Goal: Task Accomplishment & Management: Manage account settings

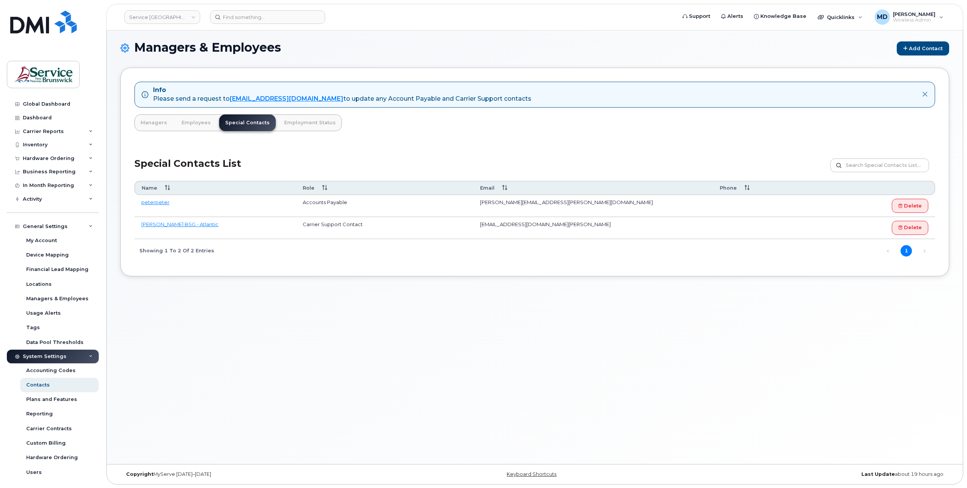
scroll to position [31, 0]
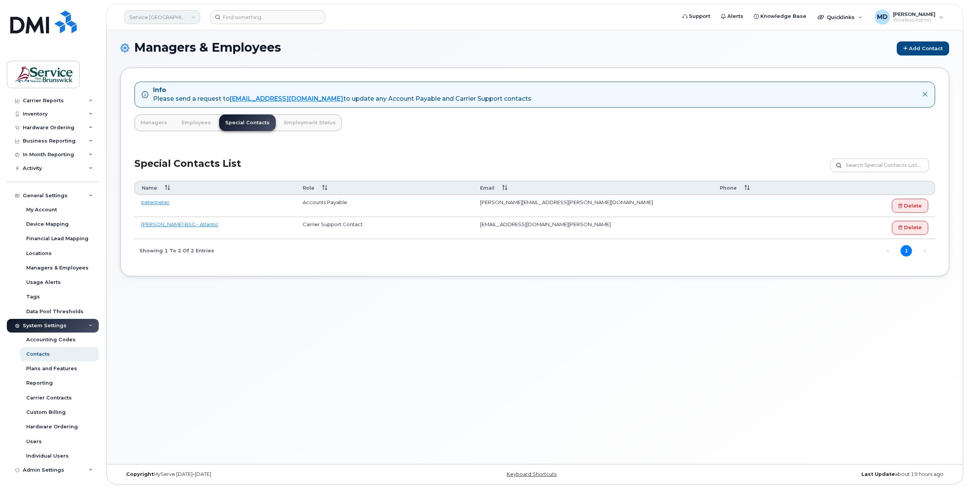
click at [159, 17] on link "Service New Brunswick (SNB)" at bounding box center [162, 17] width 76 height 14
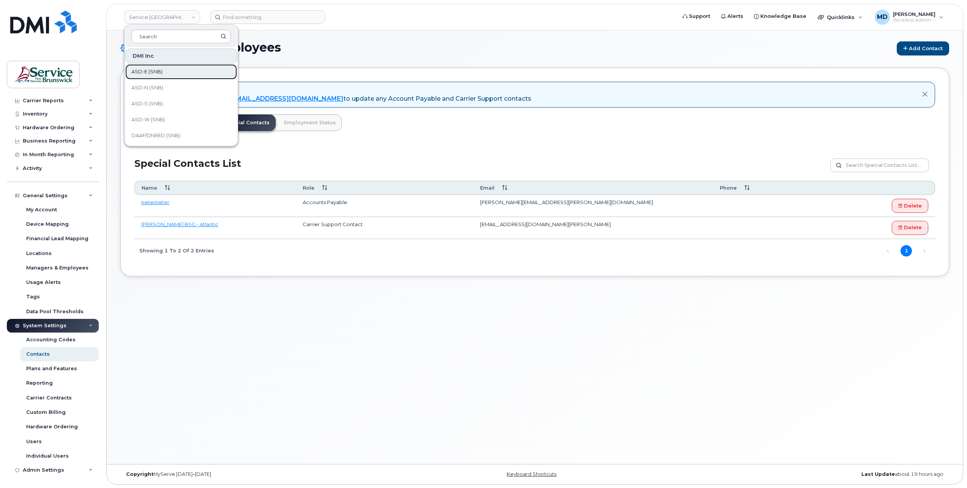
click at [153, 71] on span "ASD-E (SNB)" at bounding box center [146, 72] width 31 height 8
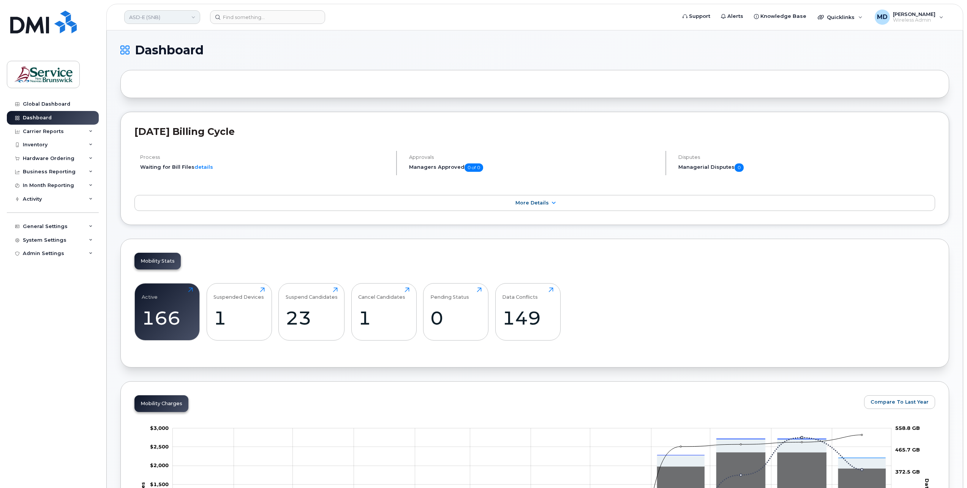
click at [163, 20] on link "ASD-E (SNB)" at bounding box center [162, 17] width 76 height 14
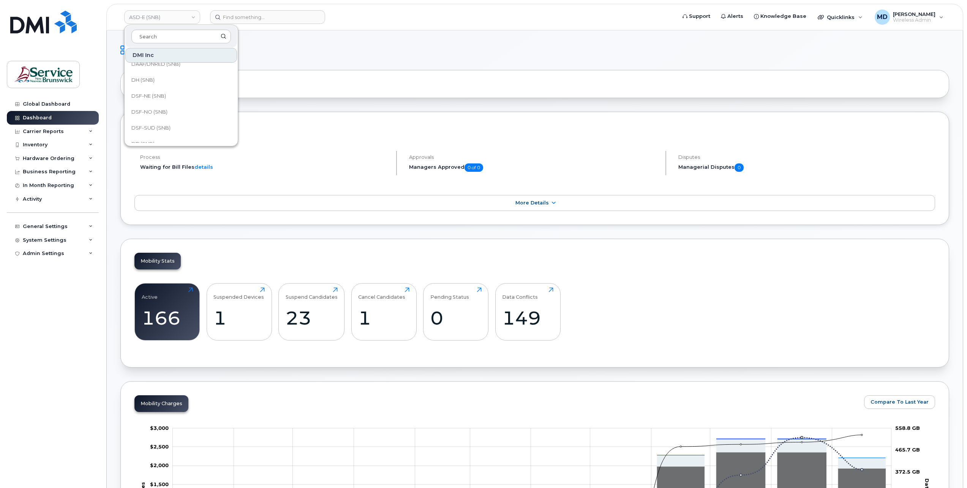
scroll to position [69, 0]
click at [185, 82] on link "DH (SNB)" at bounding box center [181, 82] width 112 height 15
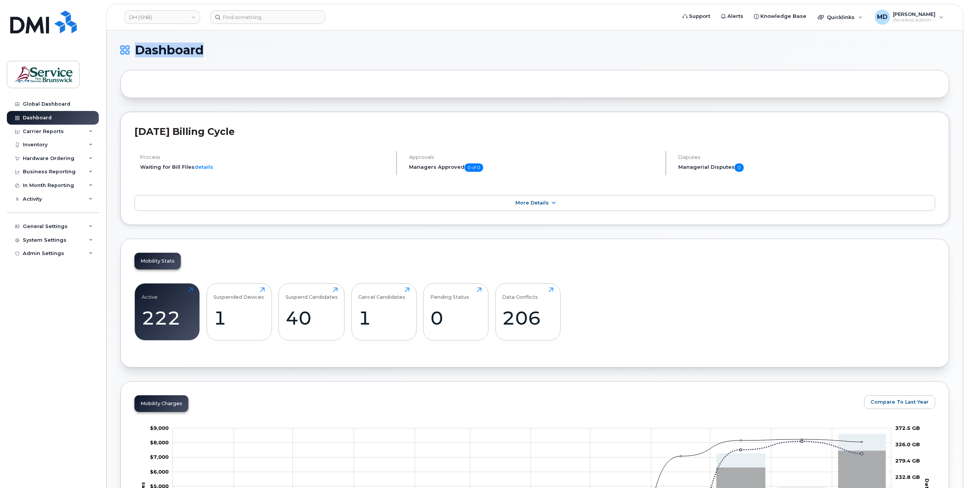
drag, startPoint x: 136, startPoint y: 49, endPoint x: 210, endPoint y: 47, distance: 74.1
click at [210, 47] on h1 "Dashboard" at bounding box center [532, 50] width 825 height 12
drag, startPoint x: 210, startPoint y: 47, endPoint x: 229, endPoint y: 48, distance: 19.0
click at [229, 48] on h1 "Dashboard" at bounding box center [532, 50] width 825 height 12
click at [219, 49] on h1 "Dashboard" at bounding box center [532, 50] width 825 height 12
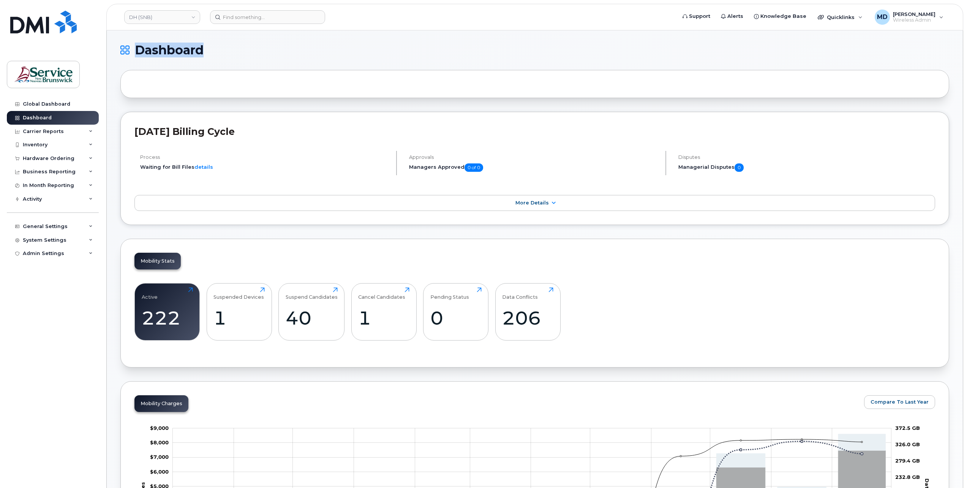
click at [189, 49] on span "Dashboard" at bounding box center [169, 49] width 69 height 11
click at [221, 53] on h1 "Dashboard" at bounding box center [532, 50] width 825 height 12
click at [56, 237] on div "System Settings" at bounding box center [45, 240] width 44 height 6
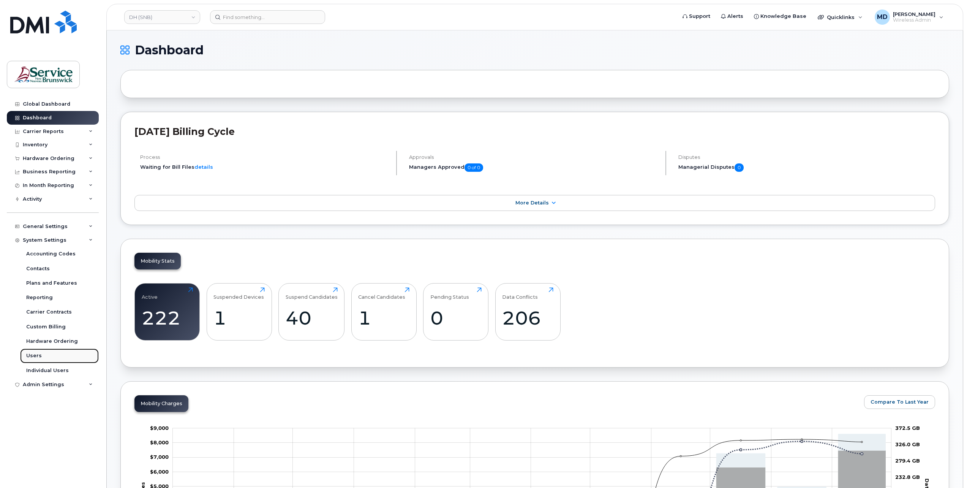
drag, startPoint x: 36, startPoint y: 355, endPoint x: 51, endPoint y: 353, distance: 14.5
click at [36, 355] on div "Users" at bounding box center [34, 355] width 16 height 7
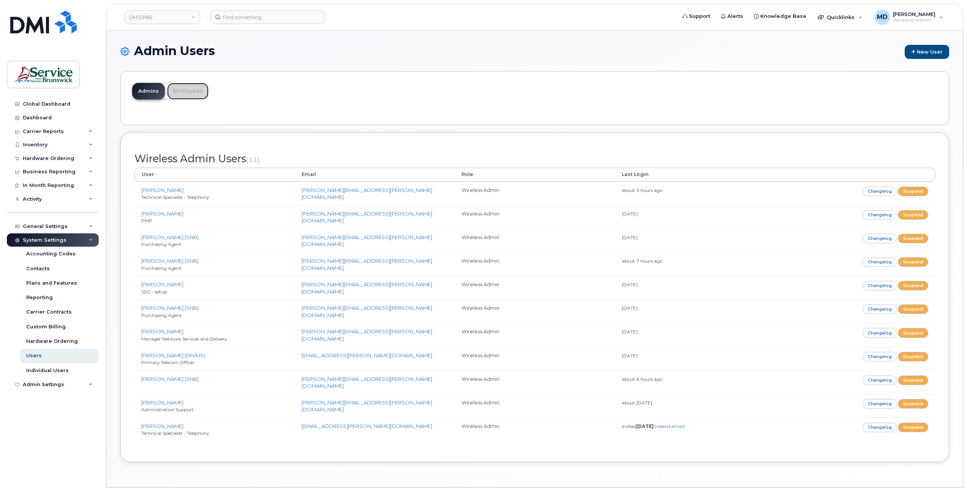
drag, startPoint x: 183, startPoint y: 95, endPoint x: 184, endPoint y: 104, distance: 8.7
click at [183, 95] on link "Employees" at bounding box center [187, 91] width 41 height 17
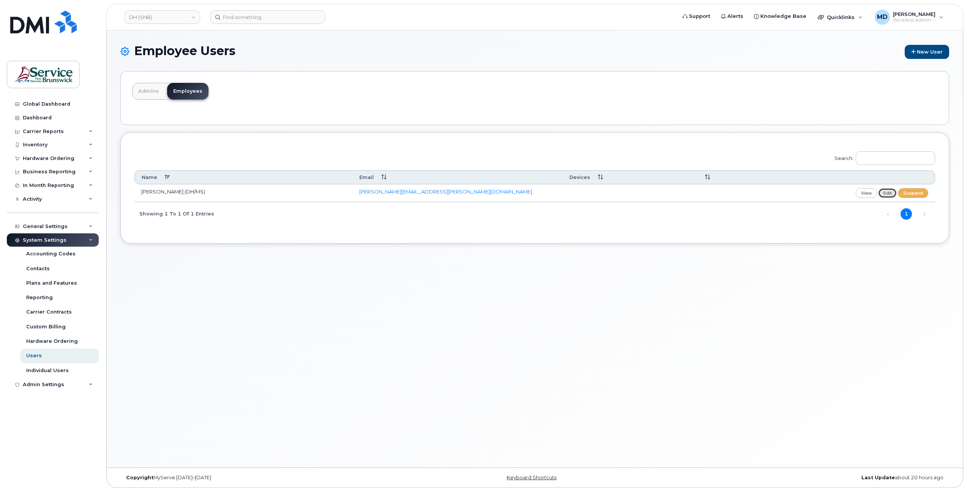
click at [887, 190] on link "edit" at bounding box center [887, 192] width 19 height 9
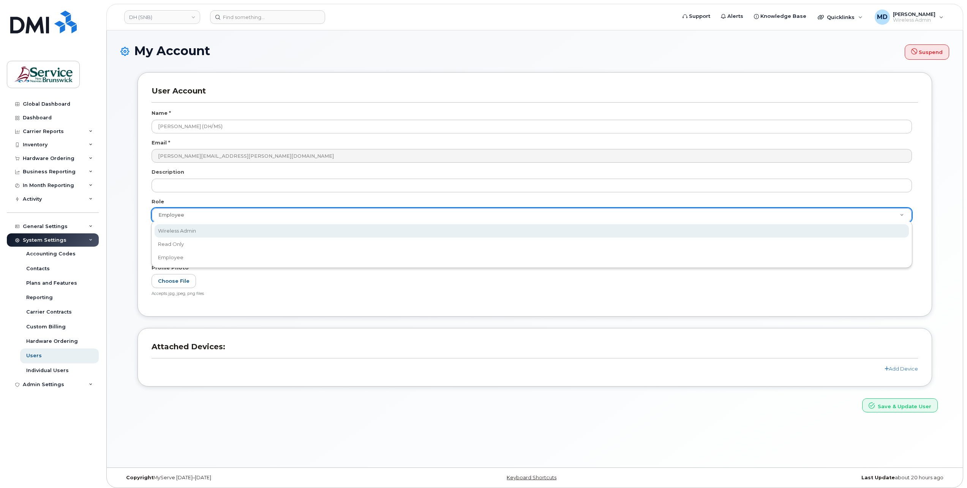
select select "wireless_admin"
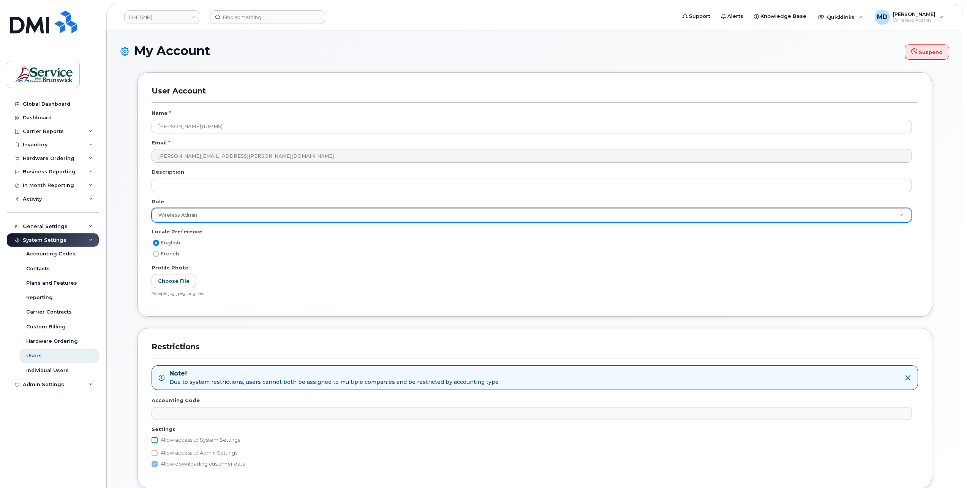
click at [156, 437] on input "Allow access to System Settings" at bounding box center [155, 440] width 6 height 6
checkbox input "true"
click at [161, 460] on input "Allow edit access to Accounts Payable Contacts" at bounding box center [162, 463] width 6 height 6
checkbox input "true"
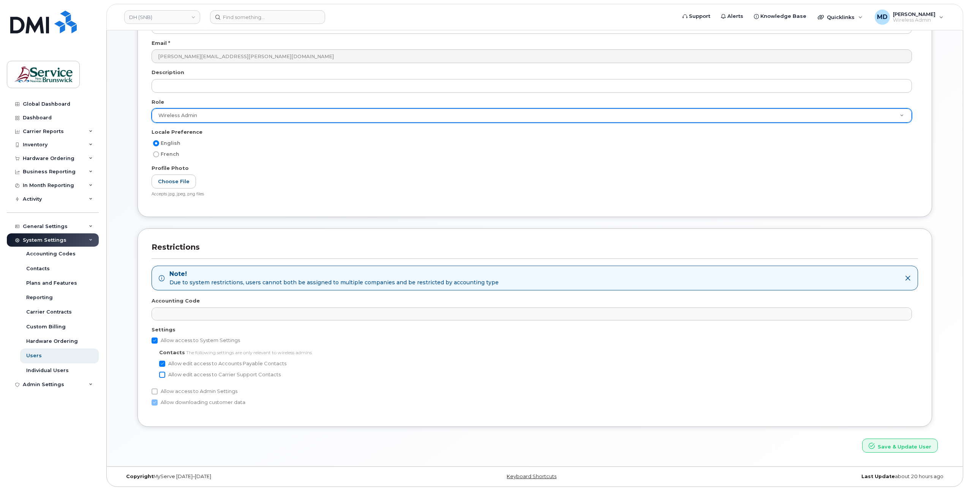
click at [162, 373] on input "Allow edit access to Carrier Support Contacts" at bounding box center [162, 374] width 6 height 6
checkbox input "true"
click at [161, 363] on input "Allow edit access to Accounts Payable Contacts" at bounding box center [162, 363] width 6 height 6
checkbox input "false"
click at [162, 373] on input "Allow edit access to Carrier Support Contacts" at bounding box center [162, 374] width 6 height 6
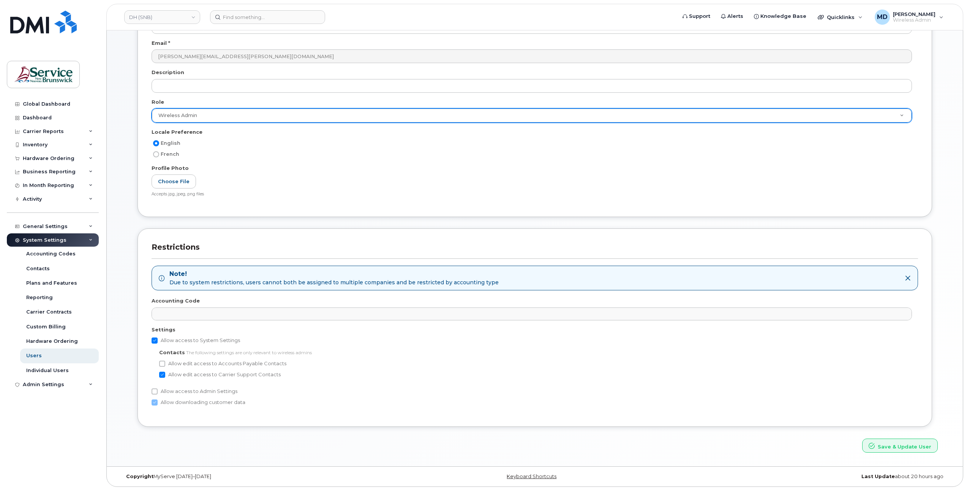
checkbox input "false"
click at [219, 391] on label "Allow access to Admin Settings" at bounding box center [195, 391] width 86 height 9
click at [158, 391] on input "Allow access to Admin Settings" at bounding box center [155, 391] width 6 height 6
checkbox input "true"
click at [900, 442] on button "Save & Update User" at bounding box center [900, 445] width 76 height 14
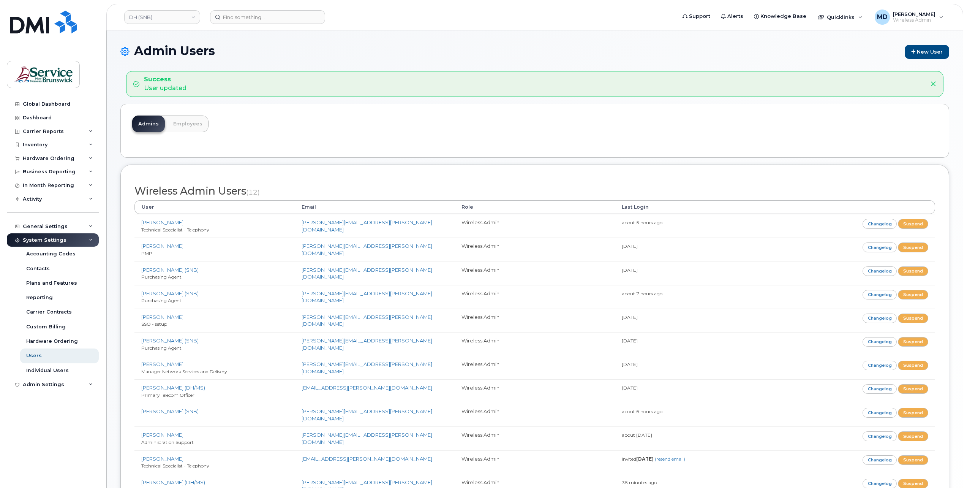
click at [213, 38] on div "Admin Users New User Success User updated [GEOGRAPHIC_DATA] Employees Wireless …" at bounding box center [535, 286] width 856 height 513
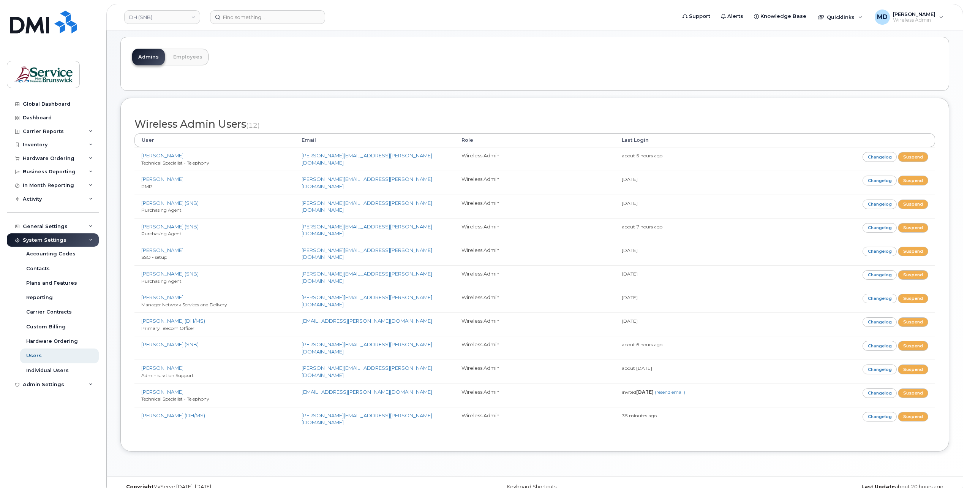
click at [113, 438] on div "Admin Users New User Success User updated [GEOGRAPHIC_DATA] Employees Wireless …" at bounding box center [535, 220] width 856 height 513
